Goal: Transaction & Acquisition: Purchase product/service

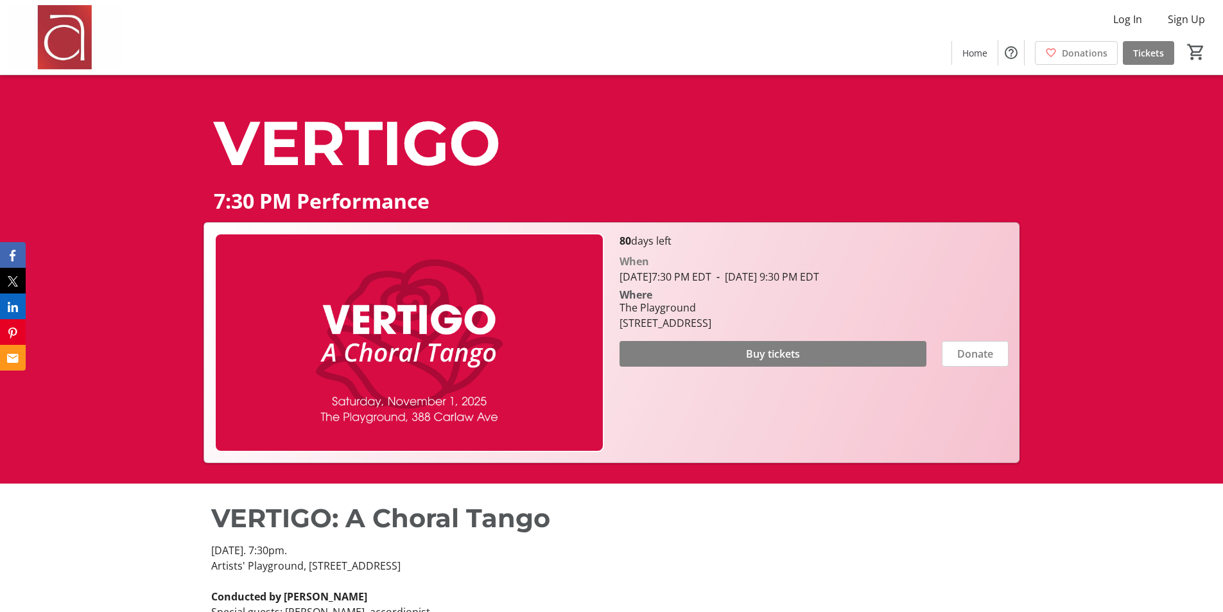
scroll to position [321, 0]
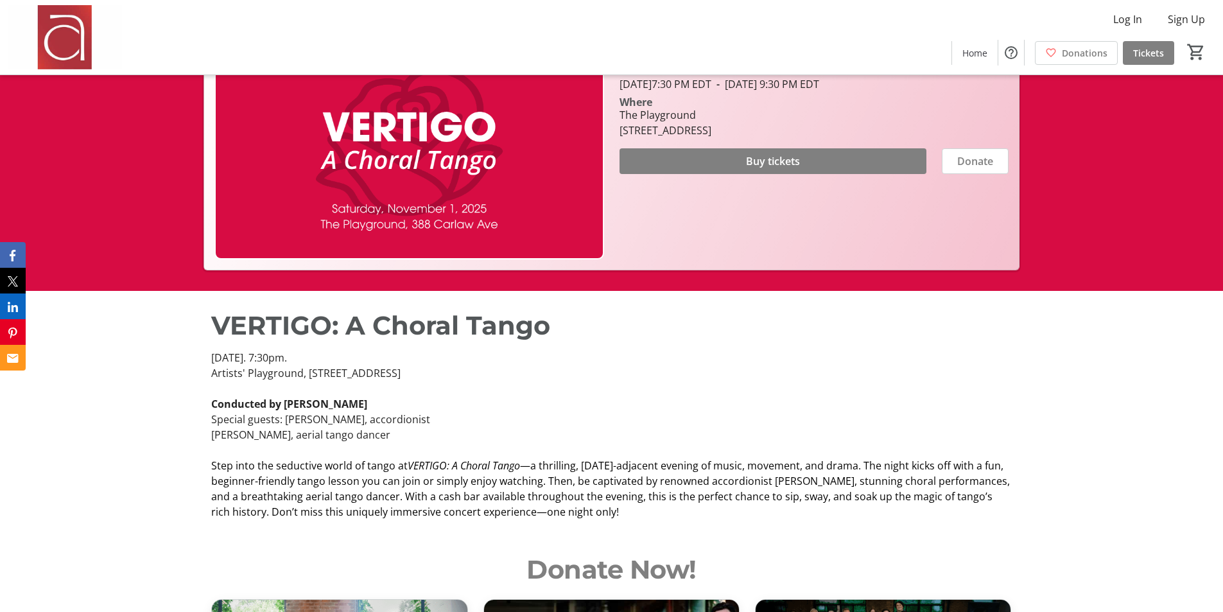
click at [532, 430] on p "[PERSON_NAME], aerial tango dancer" at bounding box center [611, 434] width 800 height 15
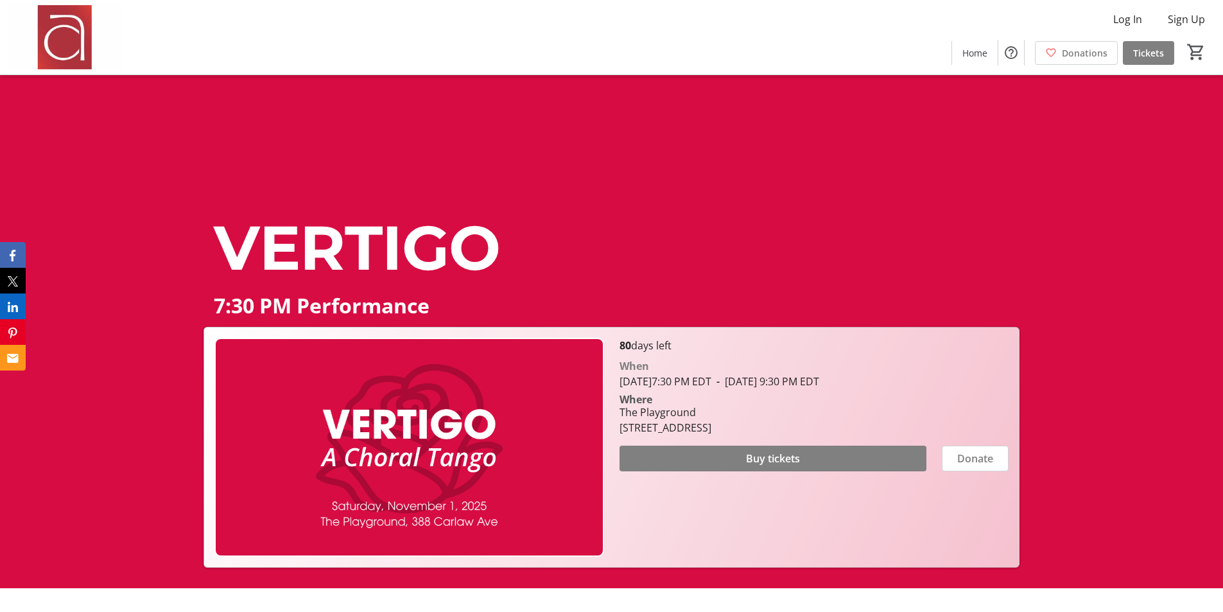
scroll to position [0, 0]
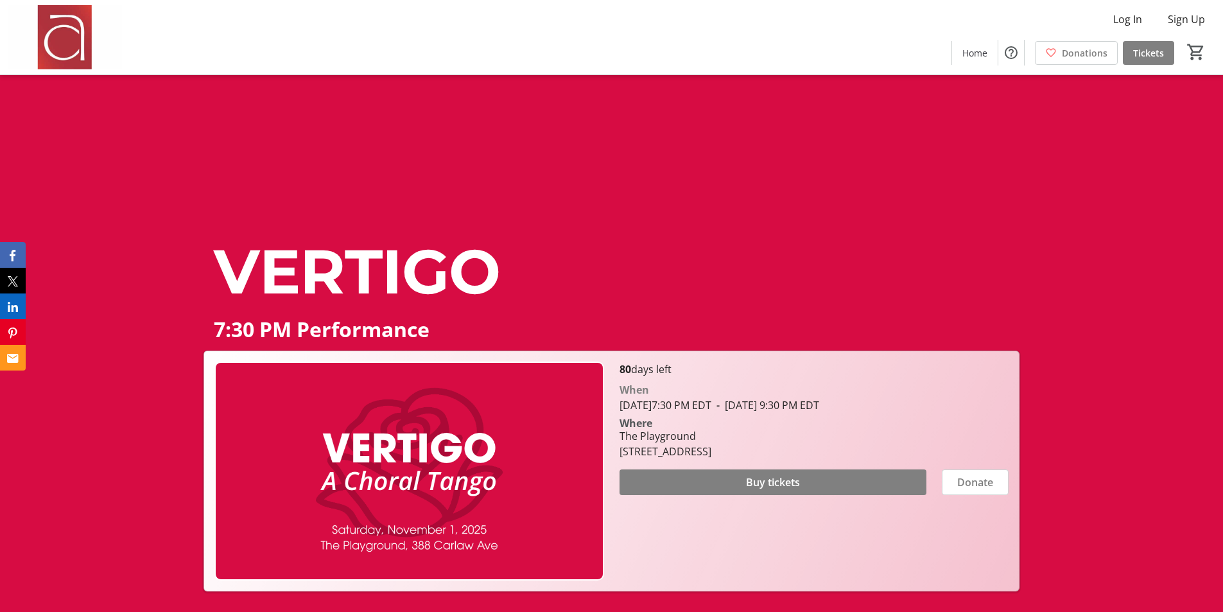
click at [440, 300] on span "VERTIGO" at bounding box center [357, 271] width 287 height 75
click at [819, 487] on span at bounding box center [773, 482] width 307 height 31
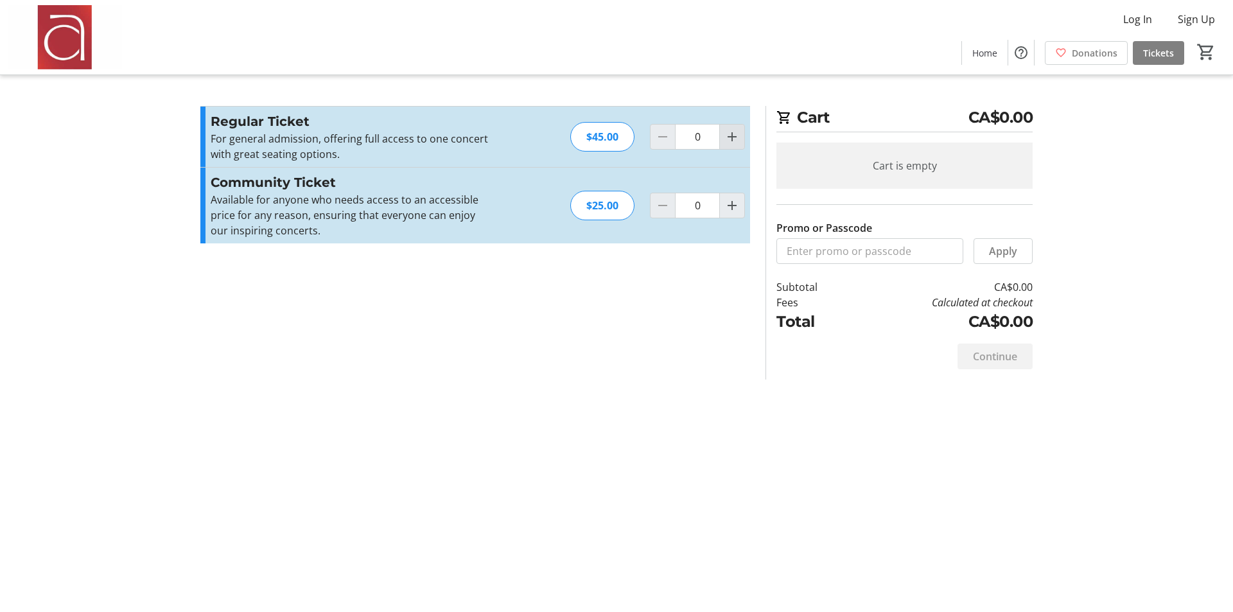
click at [741, 140] on span "Increment by one" at bounding box center [732, 137] width 24 height 24
type input "1"
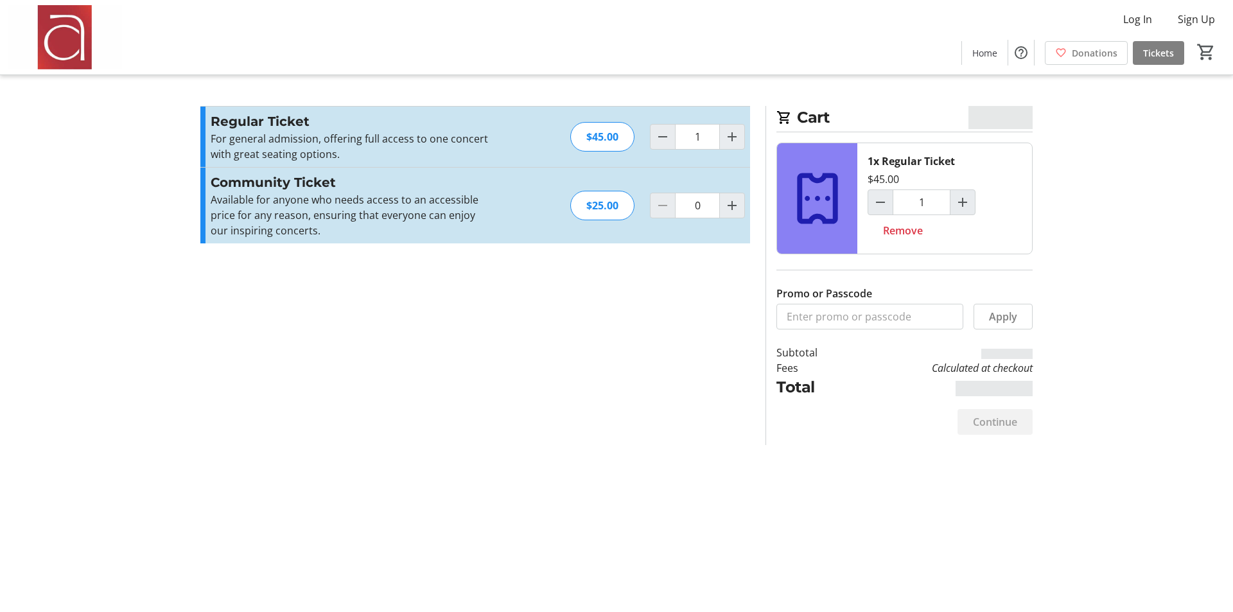
click at [449, 137] on p "For general admission, offering full access to one concert with great seating o…" at bounding box center [351, 146] width 281 height 31
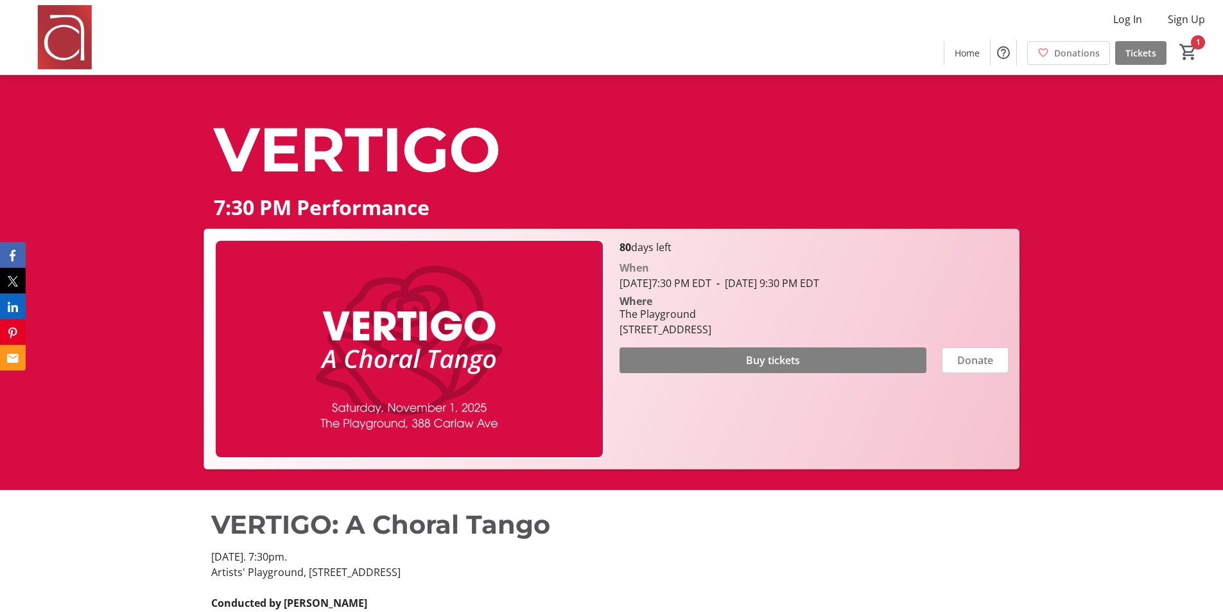
scroll to position [257, 0]
